Goal: Task Accomplishment & Management: Complete application form

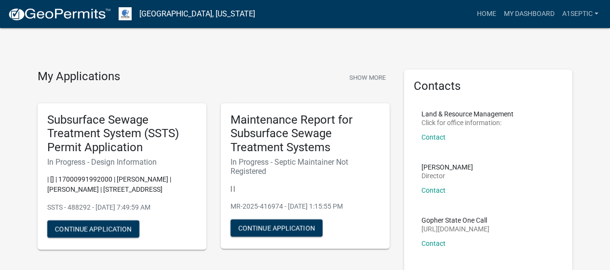
click at [126, 194] on p "| [] | 17000991992000 | TODD S CARLSON | KRISTIE M CARLSON | 22263 BEAUTY BAY R…" at bounding box center [122, 184] width 150 height 20
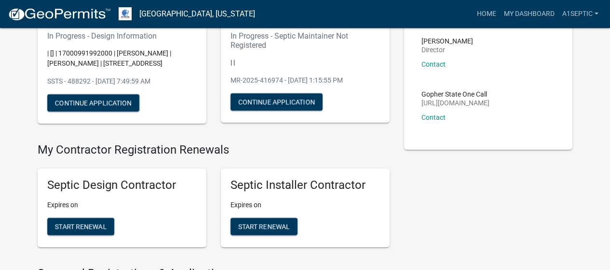
scroll to position [121, 0]
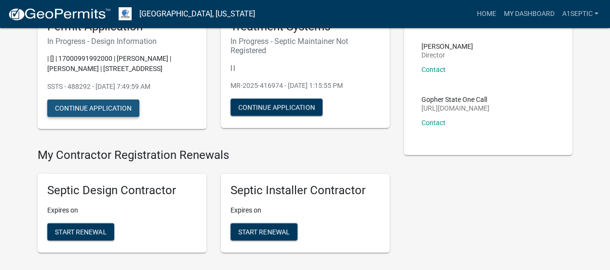
click at [104, 117] on button "Continue Application" at bounding box center [93, 107] width 92 height 17
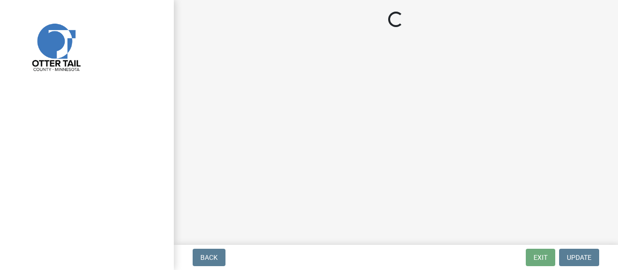
click at [104, 207] on div at bounding box center [87, 135] width 174 height 270
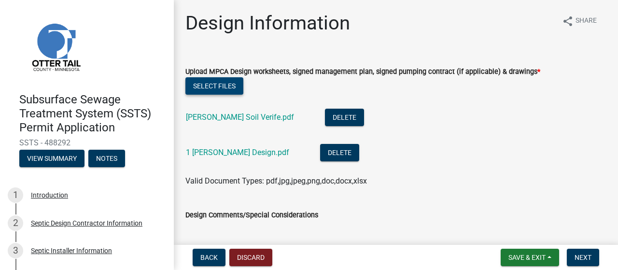
click at [210, 95] on button "Select files" at bounding box center [214, 85] width 58 height 17
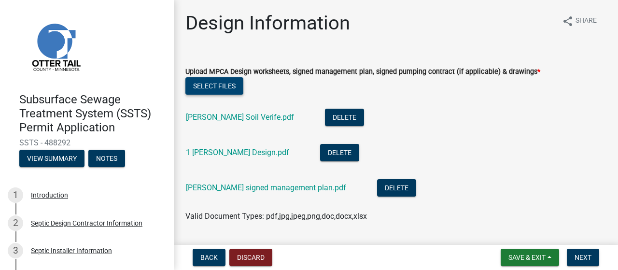
click at [227, 95] on button "Select files" at bounding box center [214, 85] width 58 height 17
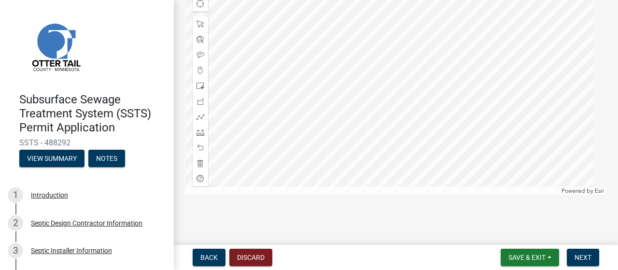
scroll to position [447, 0]
click at [575, 253] on span "Next" at bounding box center [582, 257] width 17 height 8
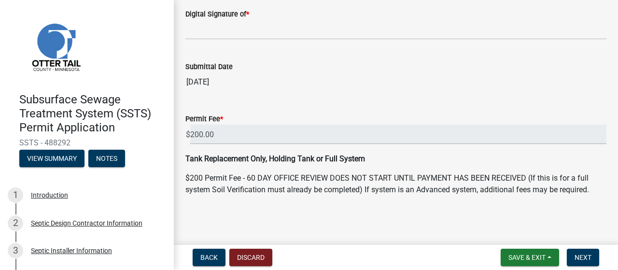
scroll to position [529, 0]
checkbox input "true"
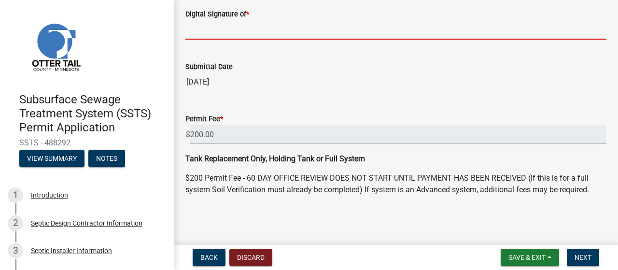
click at [212, 40] on input "Digital Signature of *" at bounding box center [395, 30] width 421 height 20
type input "Patricia Stock"
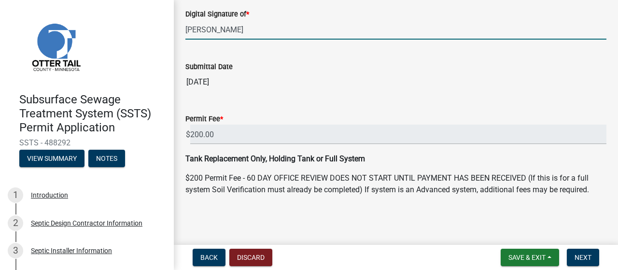
scroll to position [732, 0]
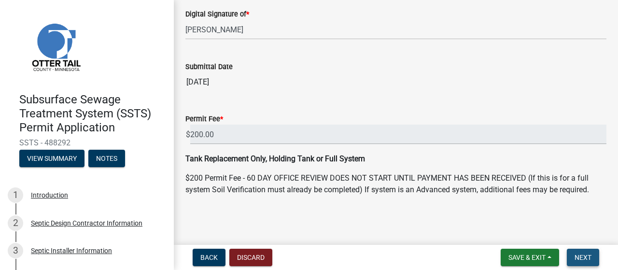
click at [575, 256] on span "Next" at bounding box center [582, 257] width 17 height 8
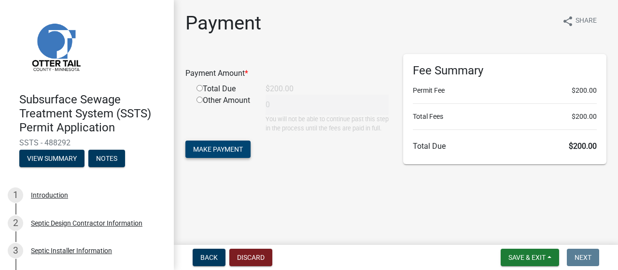
click at [231, 153] on span "Make Payment" at bounding box center [218, 149] width 50 height 8
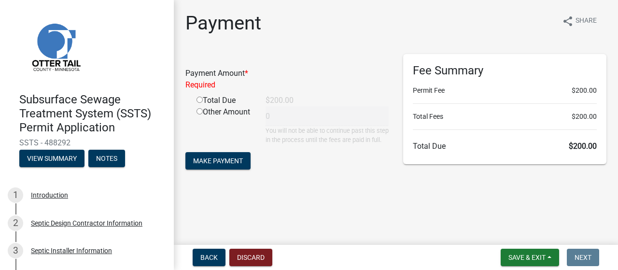
click at [203, 103] on input "radio" at bounding box center [199, 100] width 6 height 6
radio input "true"
type input "200"
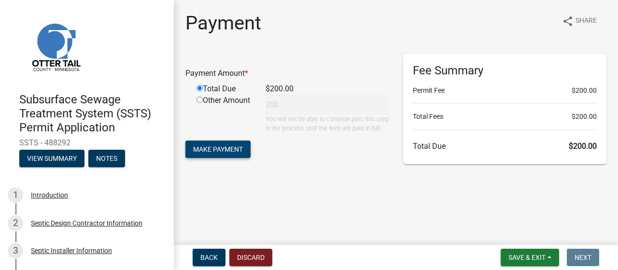
click at [223, 153] on span "Make Payment" at bounding box center [218, 149] width 50 height 8
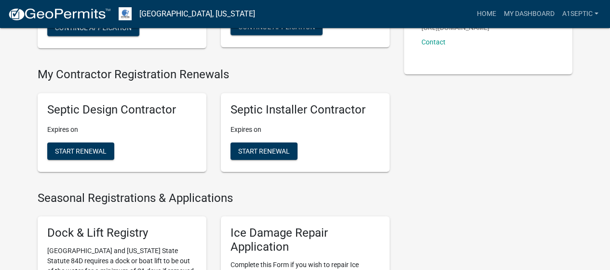
scroll to position [199, 0]
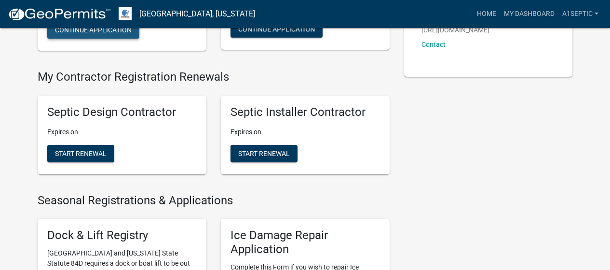
click at [110, 39] on button "Continue Application" at bounding box center [93, 29] width 92 height 17
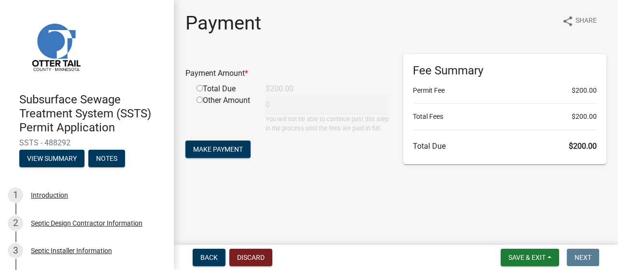
click at [202, 91] on input "radio" at bounding box center [199, 88] width 6 height 6
radio input "true"
type input "200"
click at [223, 153] on span "Make Payment" at bounding box center [218, 149] width 50 height 8
